Goal: Task Accomplishment & Management: Use online tool/utility

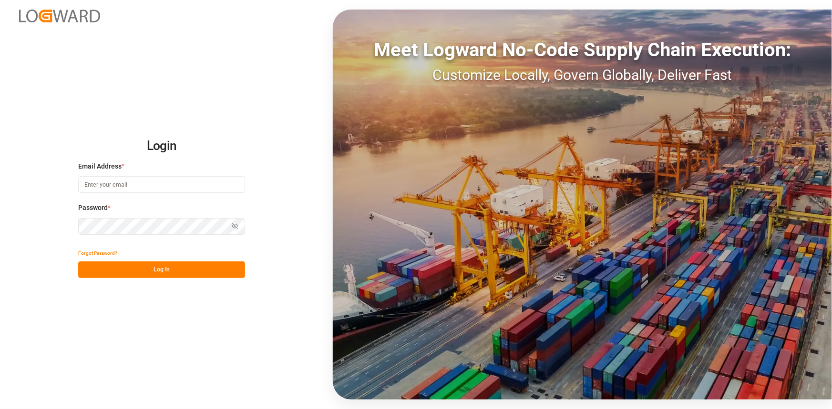
click at [117, 187] on input at bounding box center [161, 184] width 167 height 17
type input "[PERSON_NAME][EMAIL_ADDRESS][PERSON_NAME][DOMAIN_NAME]"
click at [144, 273] on button "Log In" at bounding box center [161, 270] width 167 height 17
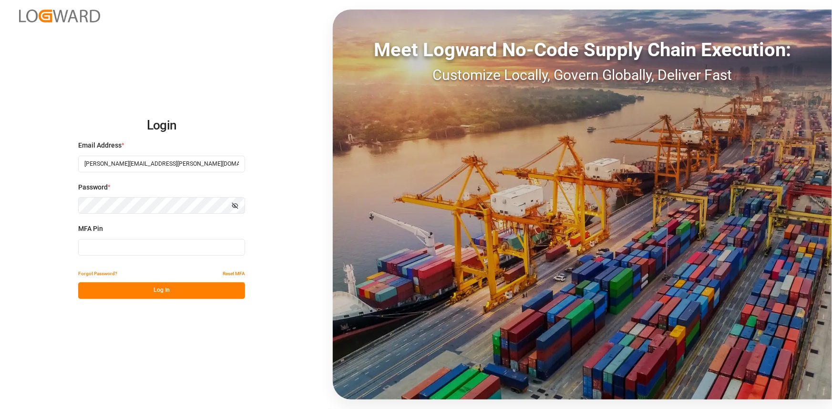
click at [143, 249] on input at bounding box center [161, 247] width 167 height 17
type input "303385"
click at [162, 293] on button "Log In" at bounding box center [161, 291] width 167 height 17
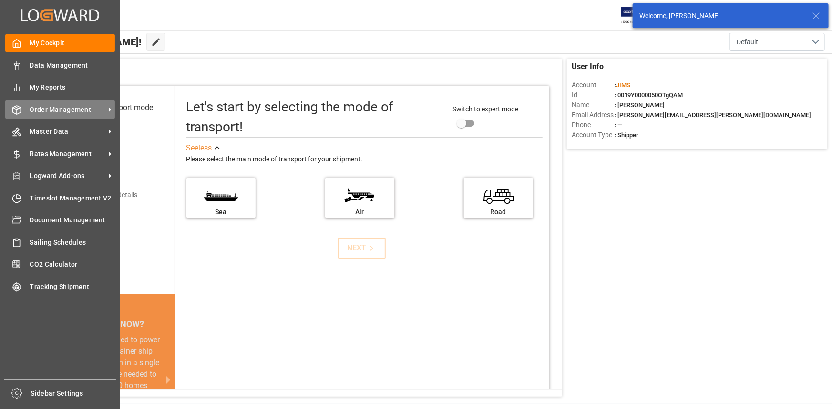
click at [57, 112] on span "Order Management" at bounding box center [67, 110] width 75 height 10
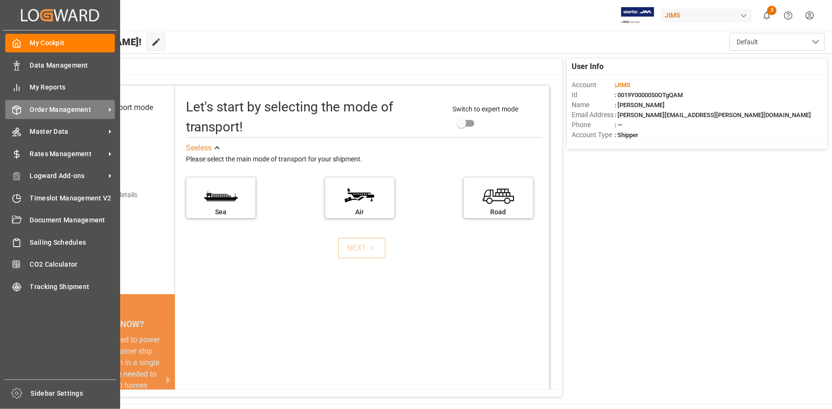
click at [64, 112] on span "Order Management" at bounding box center [67, 110] width 75 height 10
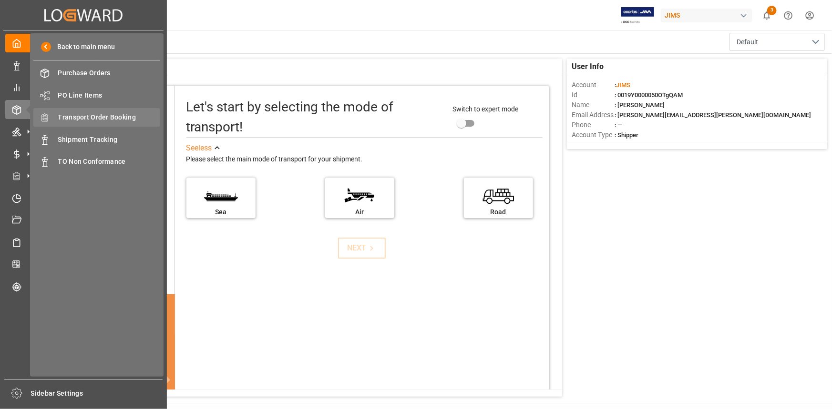
click at [80, 117] on span "Transport Order Booking" at bounding box center [109, 117] width 102 height 10
